Goal: Check status

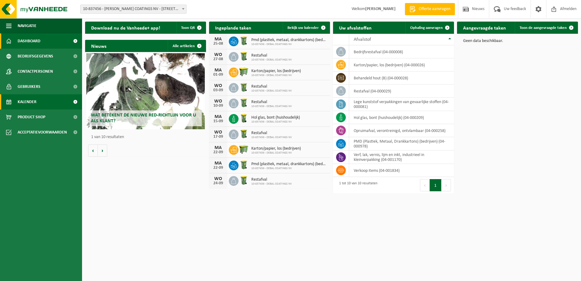
click at [27, 100] on span "Kalender" at bounding box center [27, 101] width 19 height 15
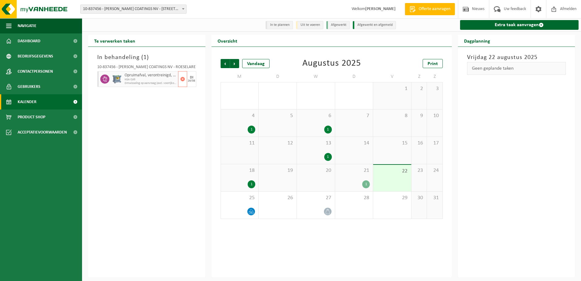
click at [127, 80] on span "KGA Colli" at bounding box center [151, 80] width 52 height 4
click at [250, 213] on icon at bounding box center [251, 211] width 5 height 5
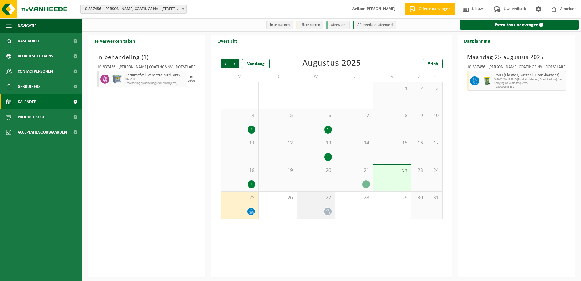
drag, startPoint x: 250, startPoint y: 213, endPoint x: 314, endPoint y: 214, distance: 63.5
click at [314, 214] on div at bounding box center [316, 211] width 32 height 8
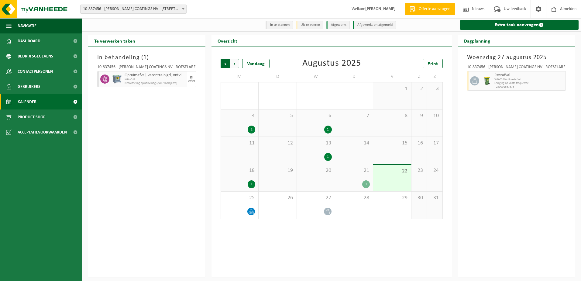
click at [236, 65] on span "Volgende" at bounding box center [234, 63] width 9 height 9
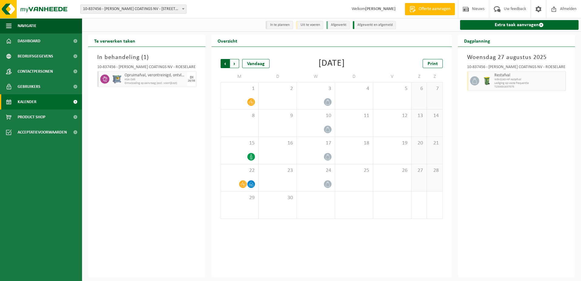
click at [236, 64] on span "Volgende" at bounding box center [234, 63] width 9 height 9
